Goal: Transaction & Acquisition: Book appointment/travel/reservation

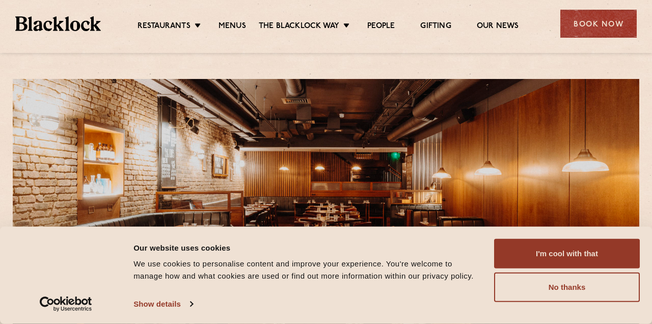
click at [579, 251] on button "I'm cool with that" at bounding box center [567, 254] width 146 height 30
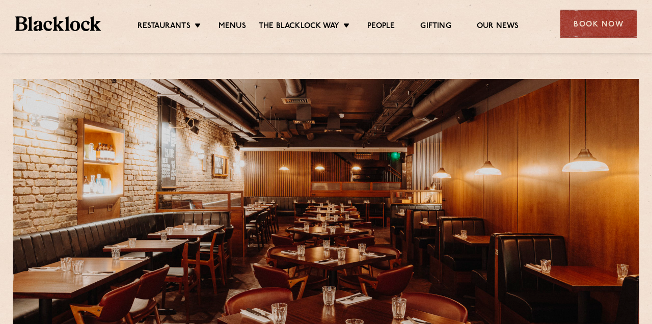
click at [200, 26] on li "Restaurants Soho City Shoreditch Covent Garden Canary Wharf Manchester Birmingh…" at bounding box center [172, 26] width 68 height 10
click at [0, 0] on link "[GEOGRAPHIC_DATA]" at bounding box center [0, 0] width 0 height 0
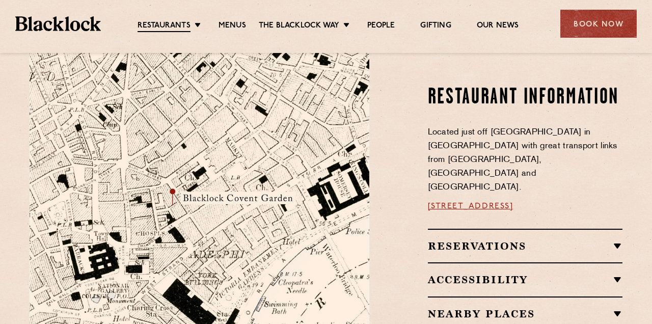
scroll to position [539, 0]
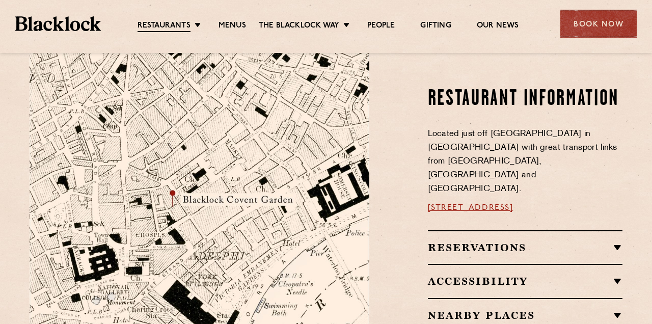
click at [617, 241] on h2 "Reservations" at bounding box center [525, 247] width 195 height 12
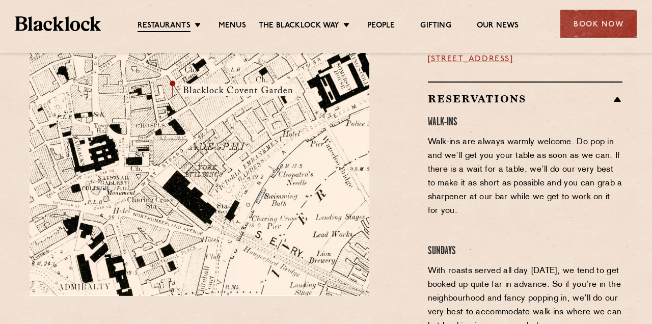
scroll to position [646, 0]
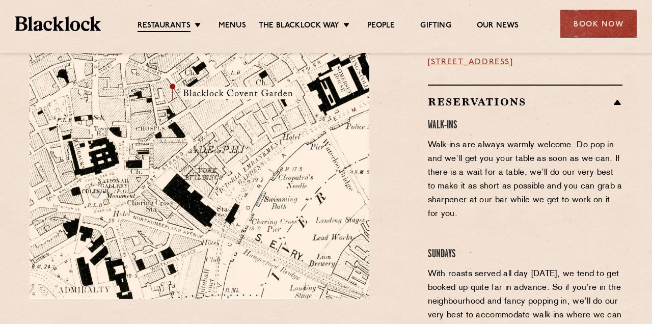
click at [600, 20] on div "Book Now" at bounding box center [598, 24] width 76 height 28
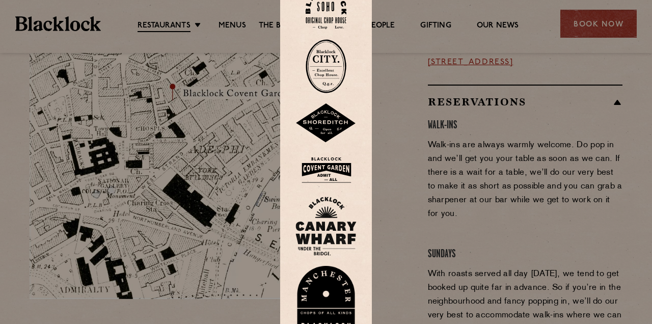
click at [600, 20] on div at bounding box center [326, 162] width 652 height 324
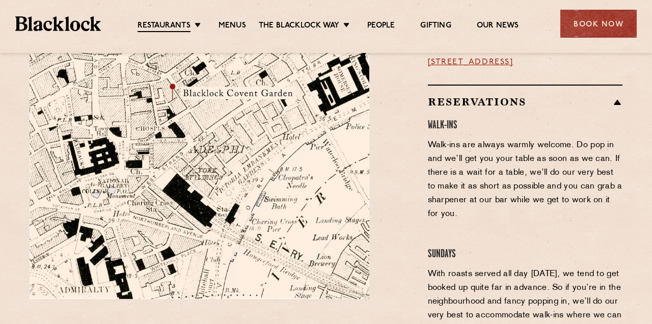
click at [597, 24] on div "Book Now" at bounding box center [598, 24] width 76 height 28
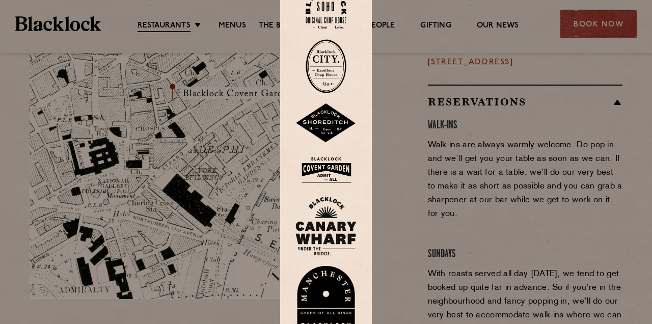
click at [335, 186] on img at bounding box center [325, 169] width 61 height 33
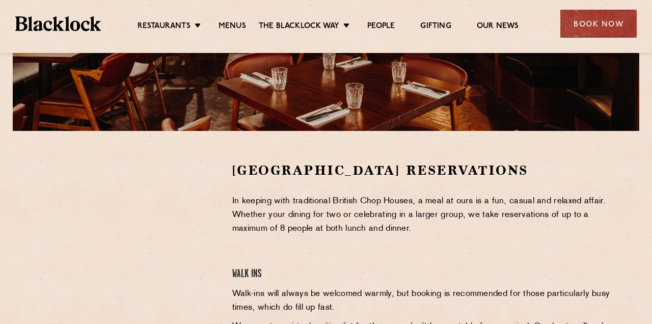
scroll to position [236, 0]
